Goal: Information Seeking & Learning: Learn about a topic

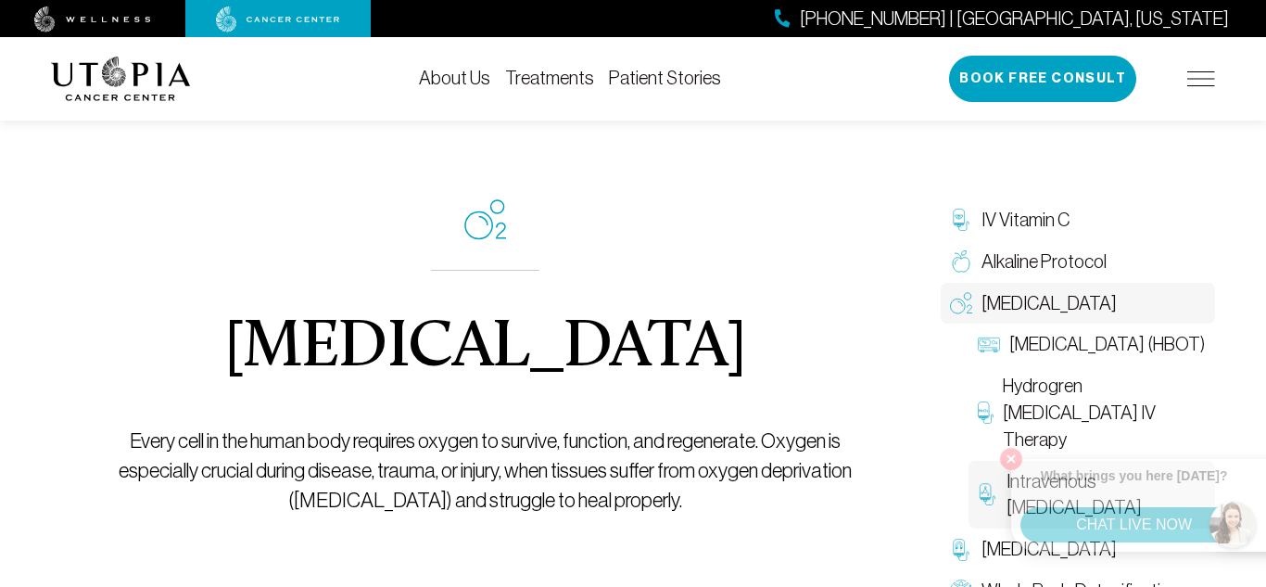
click at [1005, 463] on link "Intravenous [MEDICAL_DATA]" at bounding box center [1092, 495] width 247 height 69
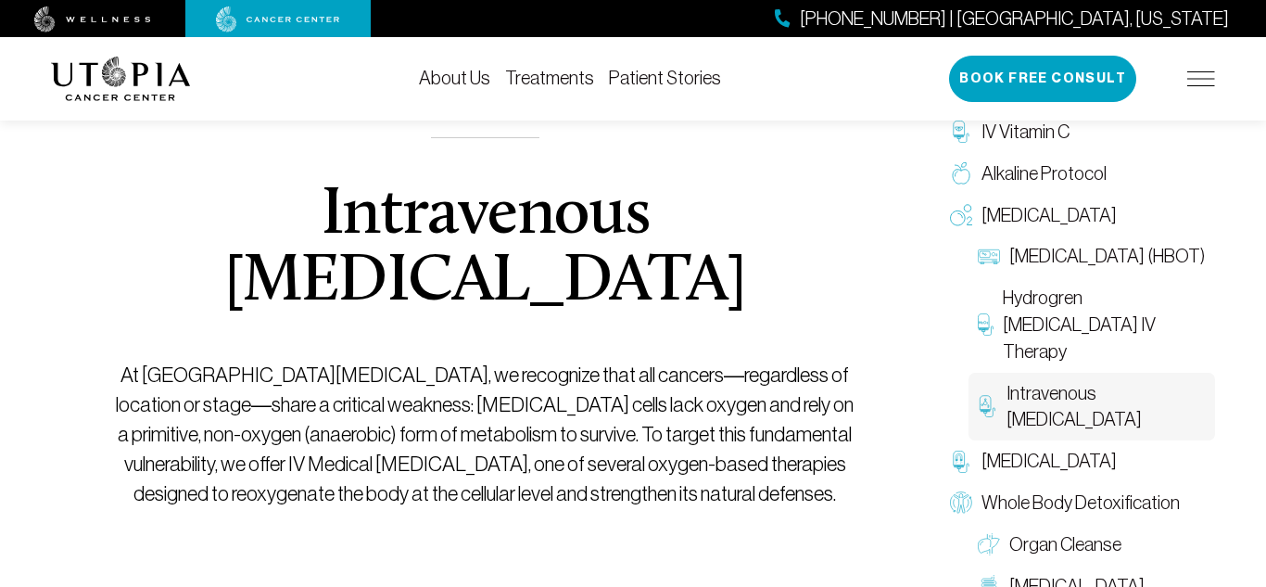
scroll to position [148, 0]
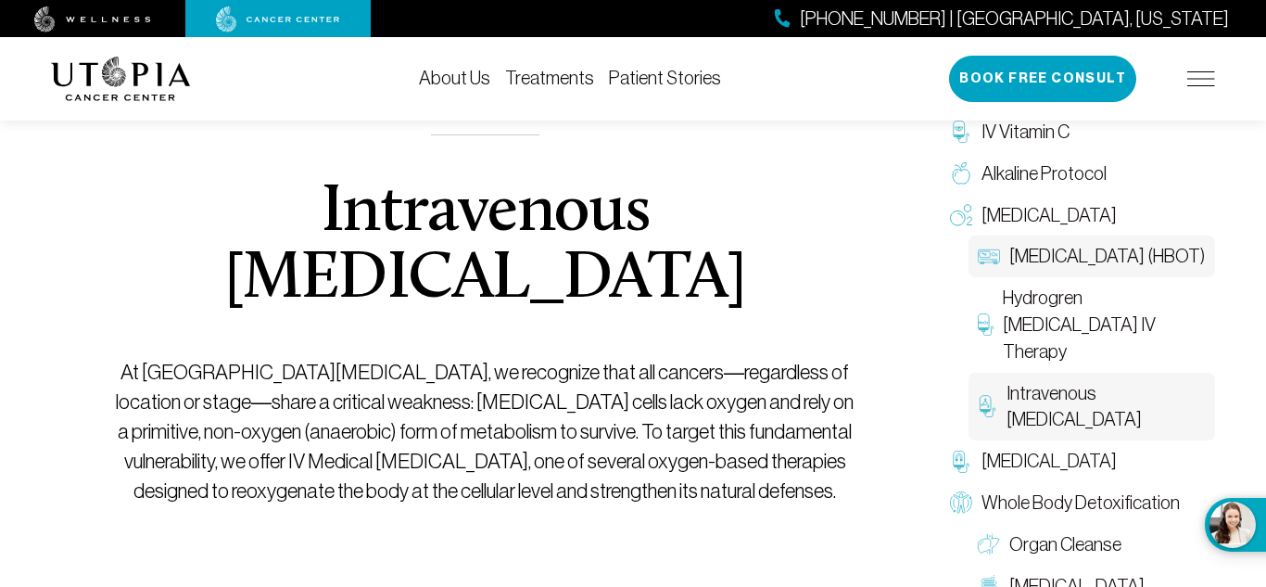
click at [1077, 247] on span "[MEDICAL_DATA] (HBOT)" at bounding box center [1107, 256] width 196 height 27
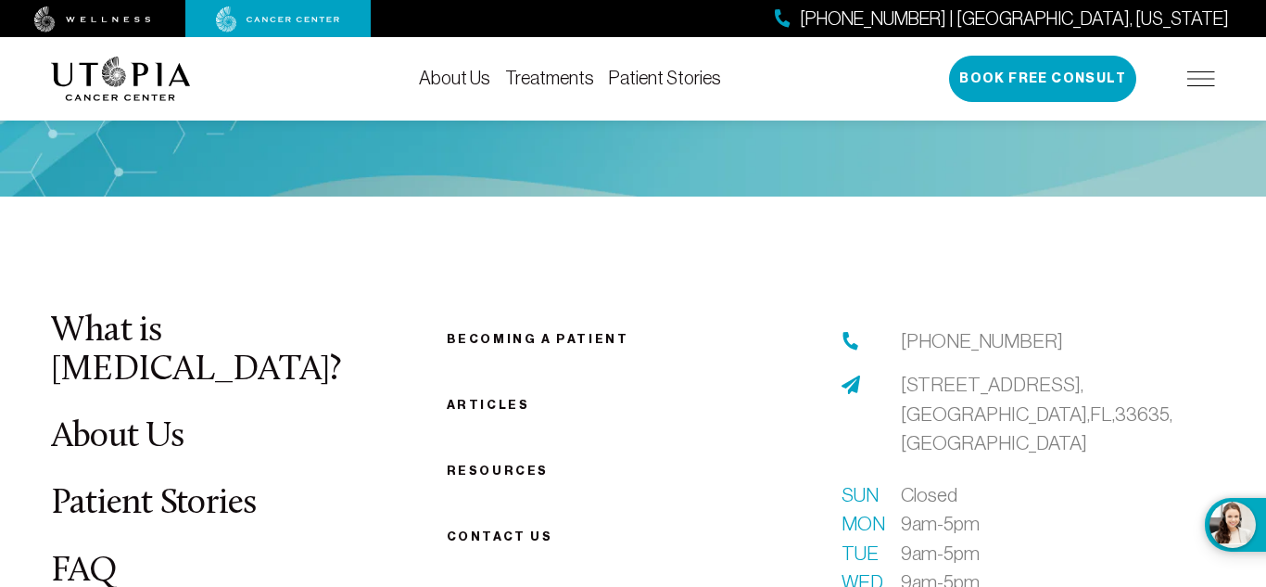
scroll to position [3930, 0]
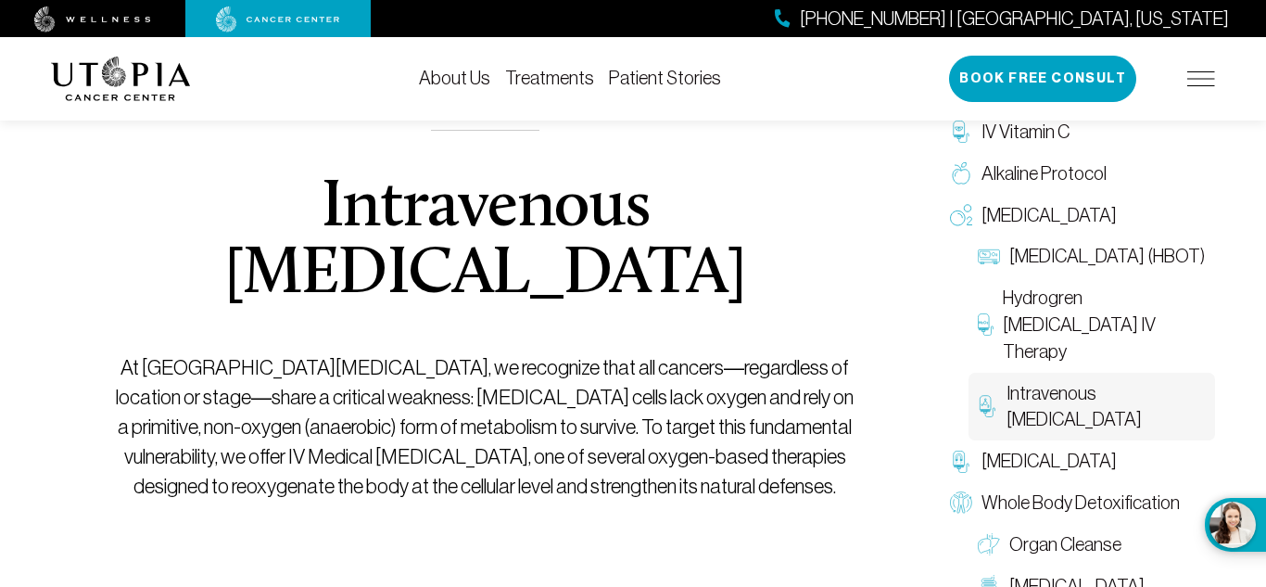
scroll to position [148, 0]
